Goal: Navigation & Orientation: Find specific page/section

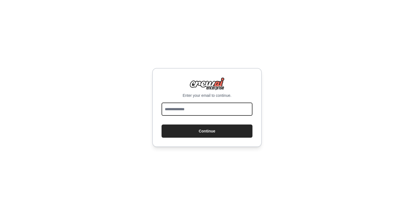
click at [226, 112] on input "email" at bounding box center [206, 108] width 91 height 13
type input "**********"
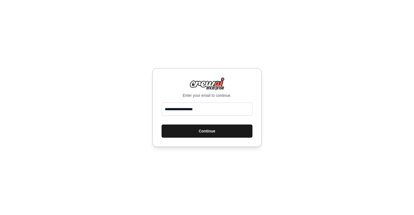
click at [219, 131] on button "Continue" at bounding box center [206, 130] width 91 height 13
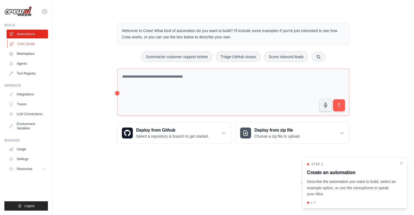
click at [25, 44] on link "Crew Studio" at bounding box center [27, 43] width 41 height 9
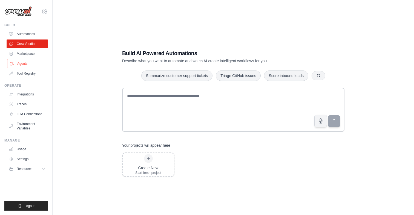
click at [22, 63] on link "Agents" at bounding box center [27, 63] width 41 height 9
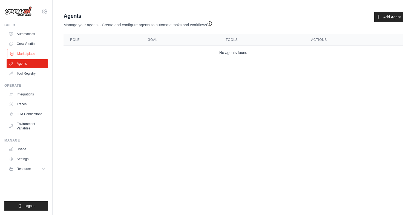
click at [30, 51] on link "Marketplace" at bounding box center [27, 53] width 41 height 9
